Goal: Obtain resource: Obtain resource

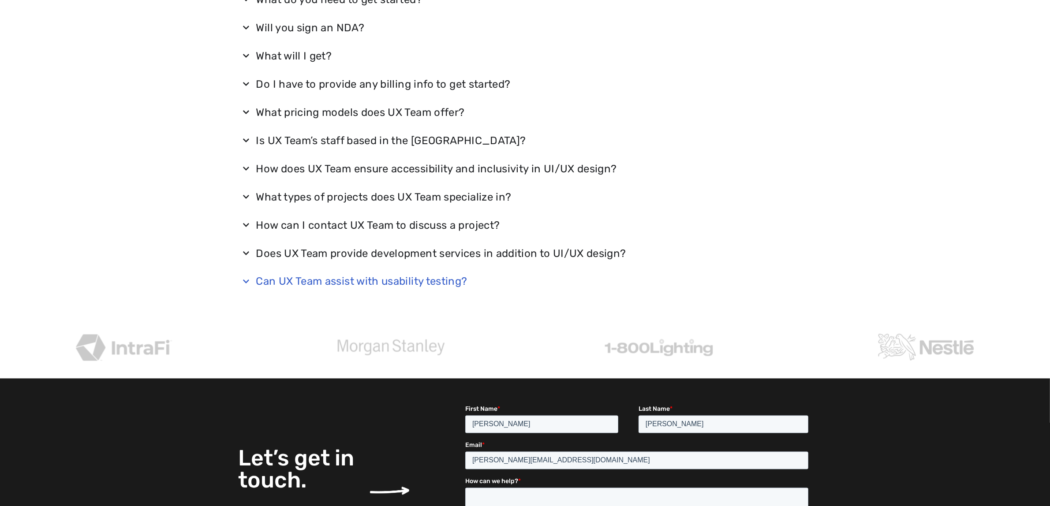
scroll to position [1688, 0]
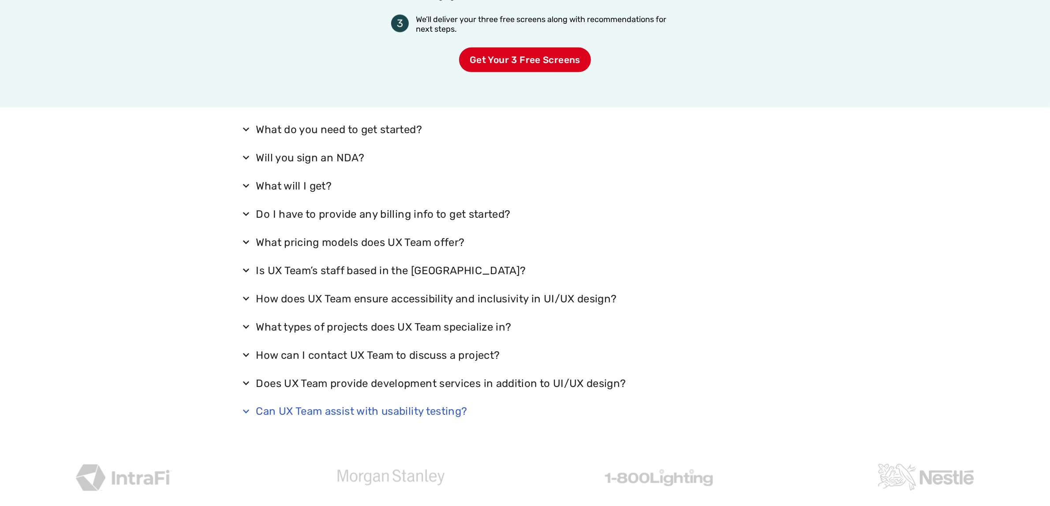
drag, startPoint x: 296, startPoint y: 151, endPoint x: 773, endPoint y: 410, distance: 543.2
click at [773, 410] on div "What do you need to get started? All we need to get started is a quick phone co…" at bounding box center [525, 279] width 1050 height 342
click at [735, 250] on summary "What pricing models does UX Team offer?" at bounding box center [525, 242] width 573 height 23
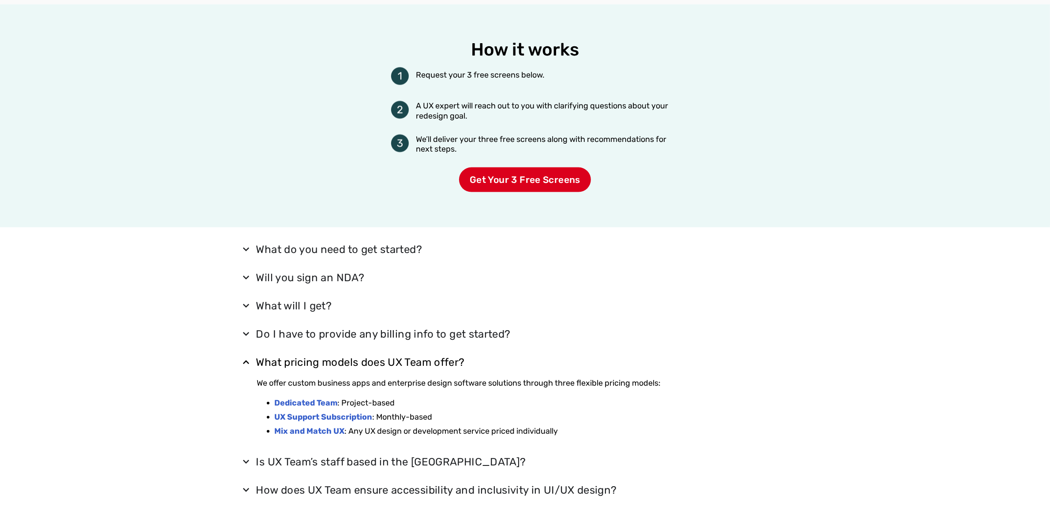
scroll to position [1468, 0]
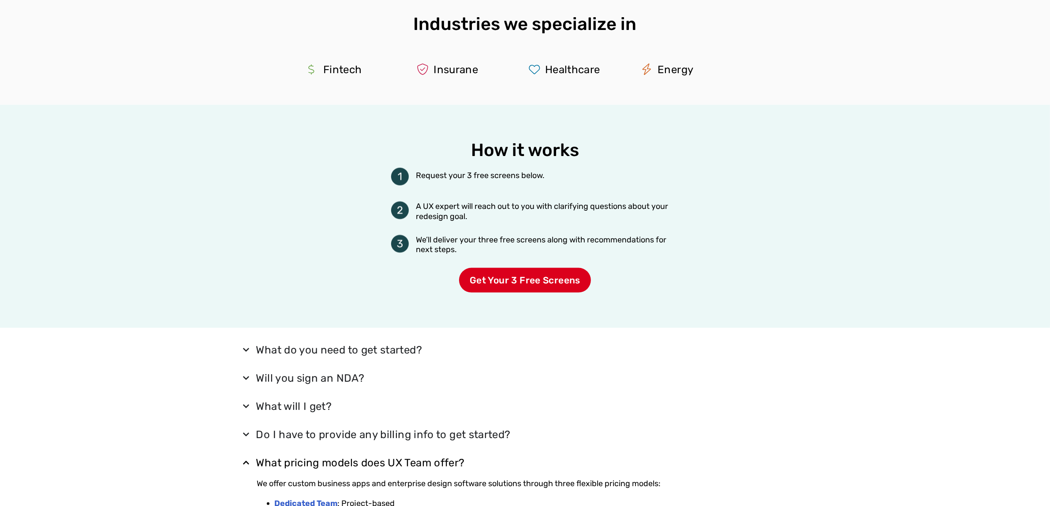
click at [758, 311] on div "How it works Request your 3 free screens below. A UX expert will reach out to y…" at bounding box center [525, 216] width 573 height 223
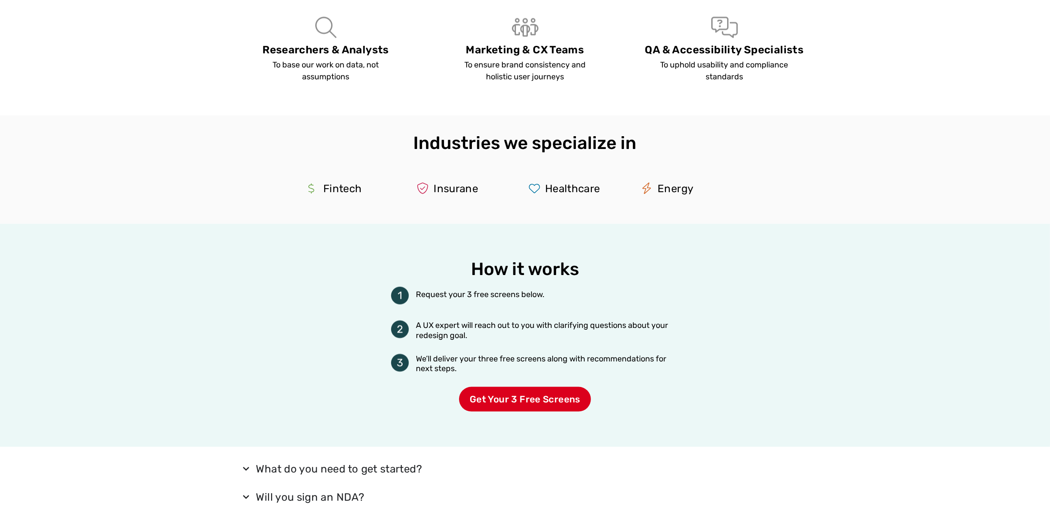
scroll to position [0, 0]
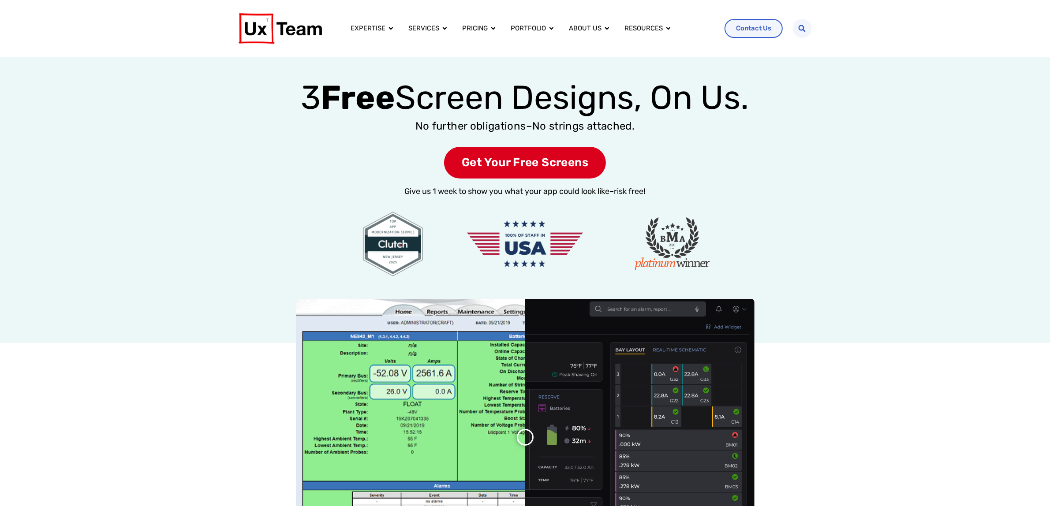
click at [518, 179] on div "3 Free Screen Designs, On Us. No further obligations–No strings attached. Get Y…" at bounding box center [525, 200] width 1050 height 286
click at [526, 169] on span "Get Your Free Screens" at bounding box center [525, 163] width 162 height 32
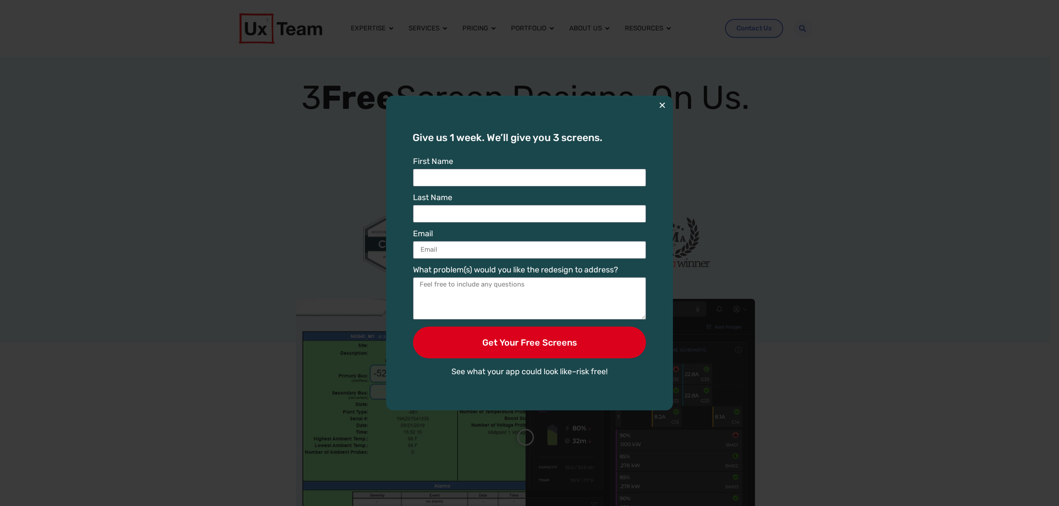
click at [663, 105] on button "×" at bounding box center [662, 105] width 7 height 19
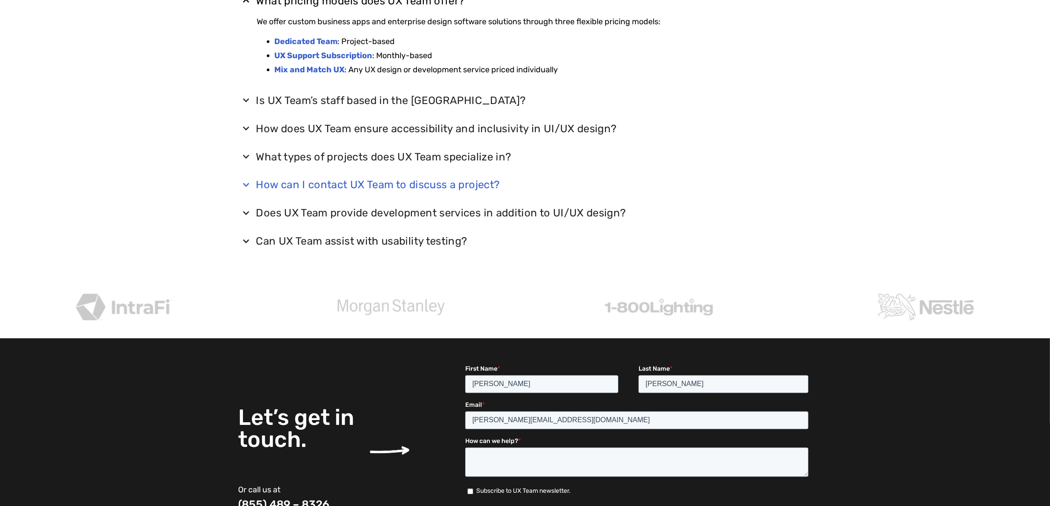
scroll to position [1599, 0]
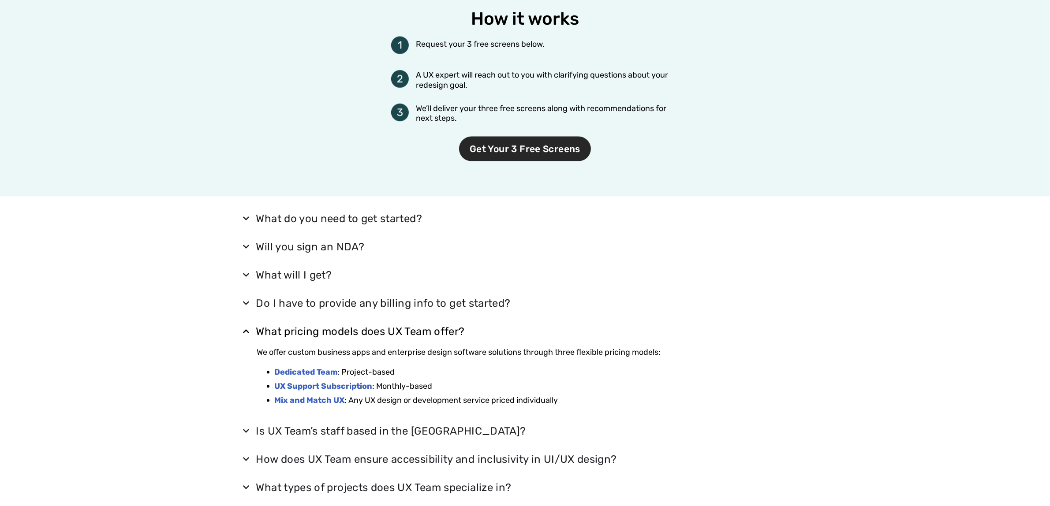
click at [535, 142] on span "Get Your 3 Free Screens" at bounding box center [525, 149] width 132 height 25
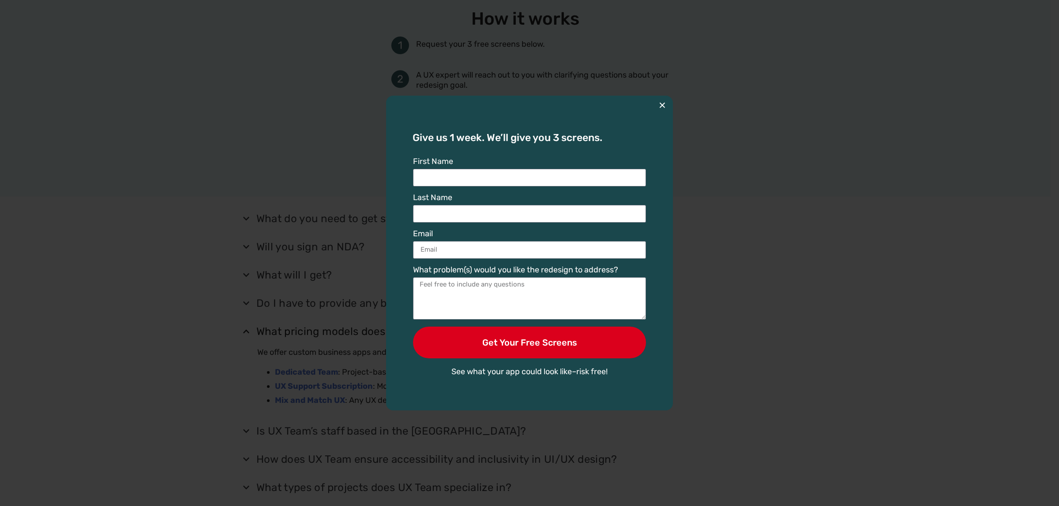
click at [660, 103] on button "×" at bounding box center [662, 105] width 7 height 19
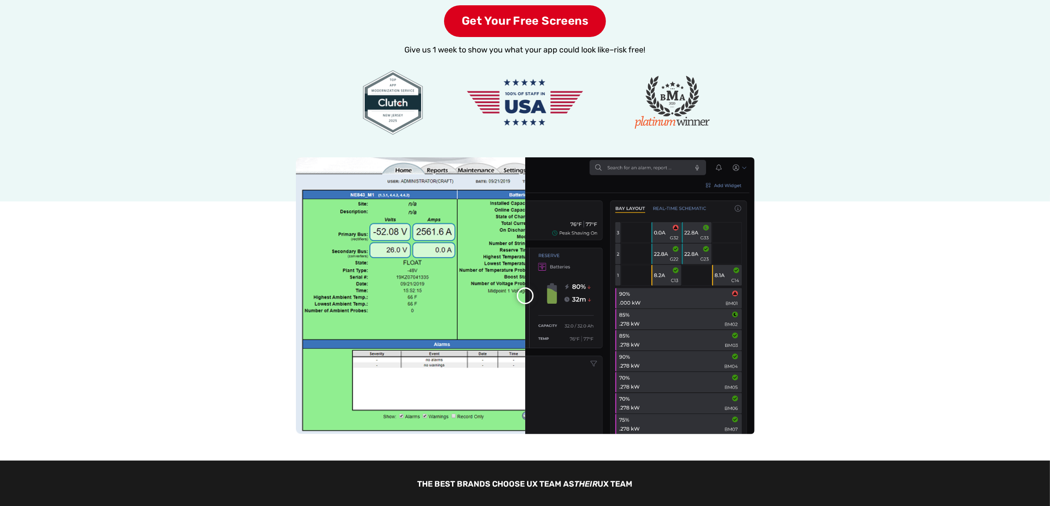
scroll to position [0, 0]
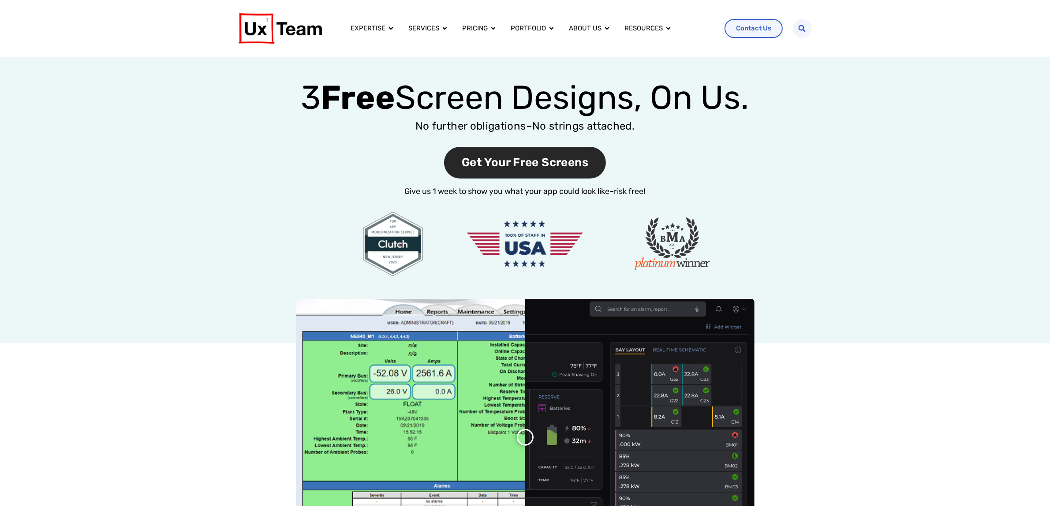
click at [549, 160] on span "Get Your Free Screens" at bounding box center [525, 163] width 162 height 32
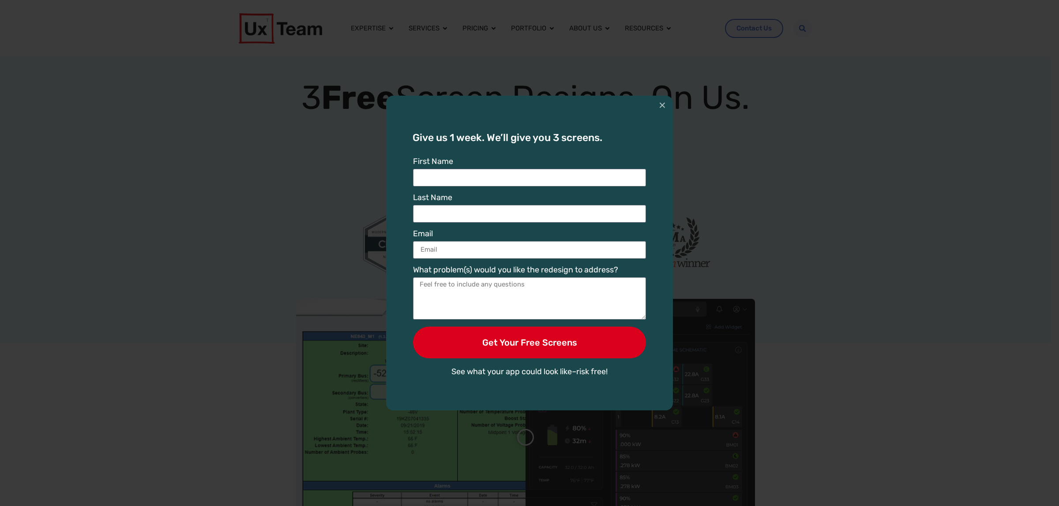
click at [835, 191] on div "Give us 1 week. We’ll give you 3 screens. First Name Last Name Email What probl…" at bounding box center [530, 253] width 1052 height 315
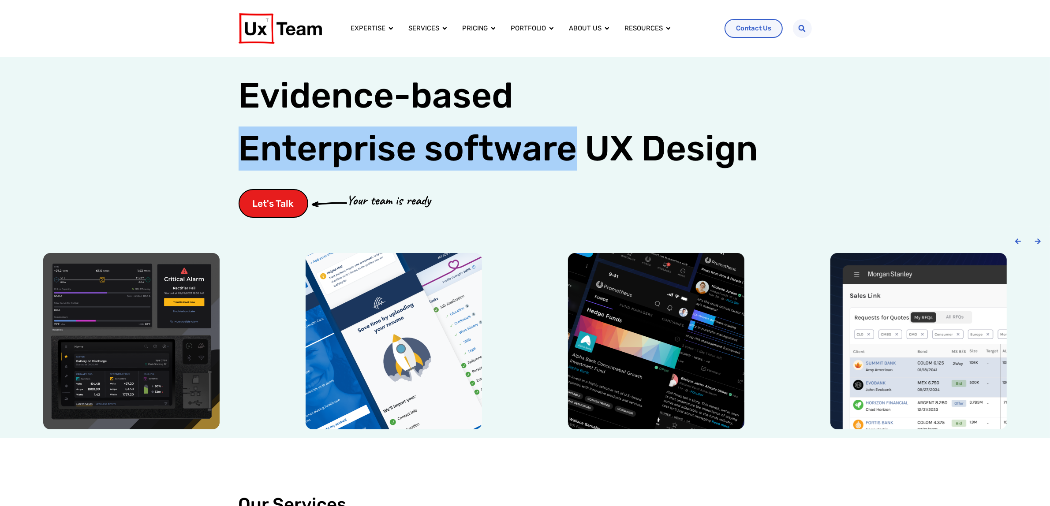
drag, startPoint x: 206, startPoint y: 14, endPoint x: 222, endPoint y: 16, distance: 15.6
click at [206, 14] on div "Expertise Close Expertise Open Expertise Expertise Overview Whether we design a…" at bounding box center [525, 28] width 1050 height 57
